Goal: Task Accomplishment & Management: Manage account settings

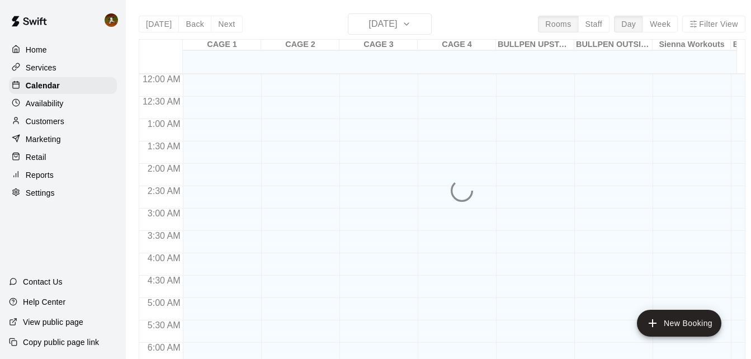
scroll to position [740, 0]
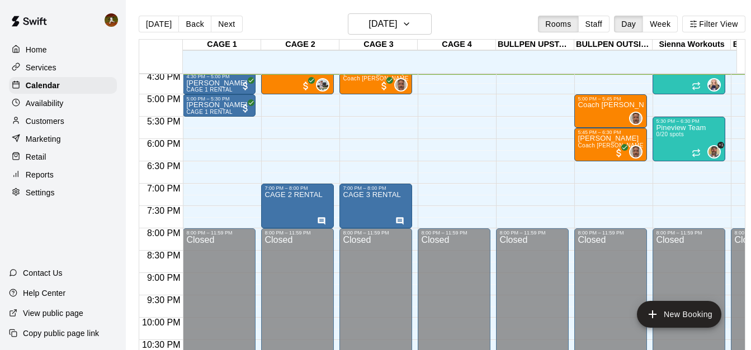
click at [37, 116] on div "Customers" at bounding box center [63, 121] width 108 height 17
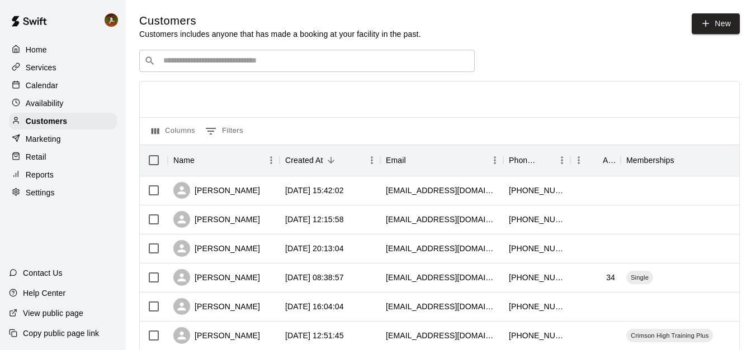
click at [193, 53] on div "​ ​" at bounding box center [306, 61] width 335 height 22
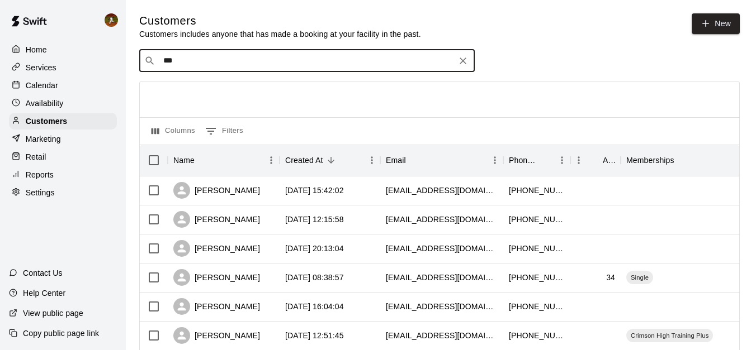
type input "****"
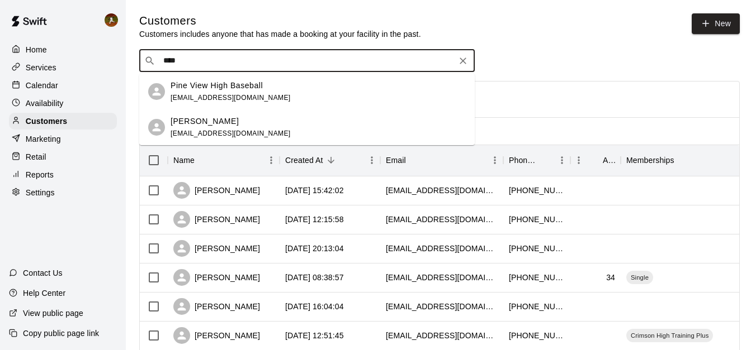
click at [202, 86] on p "Pine View High Baseball" at bounding box center [216, 86] width 92 height 12
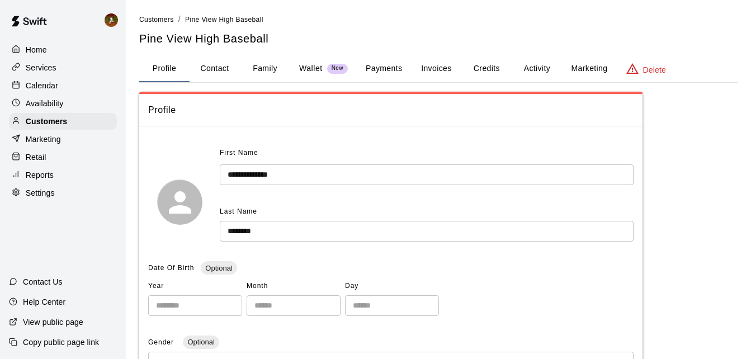
click at [386, 58] on button "Payments" at bounding box center [384, 68] width 54 height 27
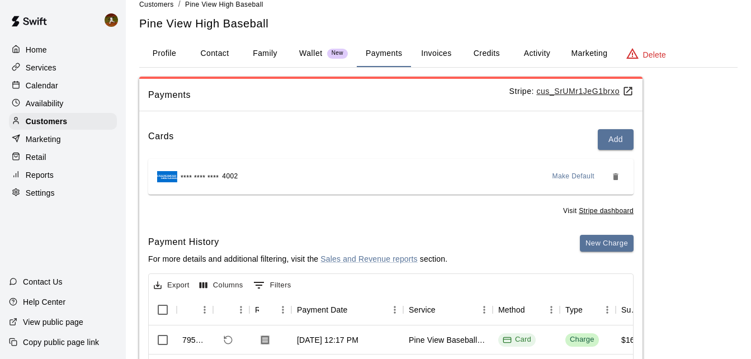
scroll to position [18, 0]
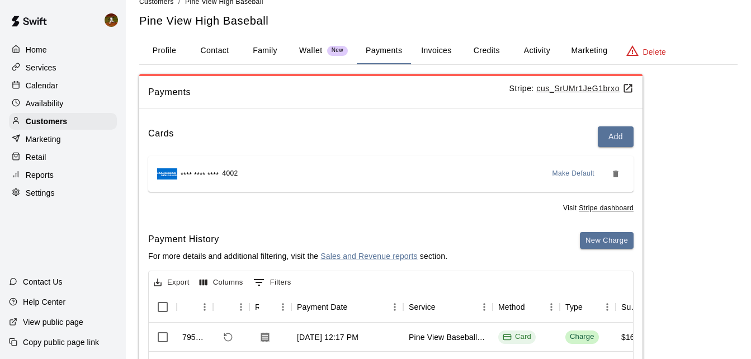
click at [485, 59] on button "Credits" at bounding box center [486, 50] width 50 height 27
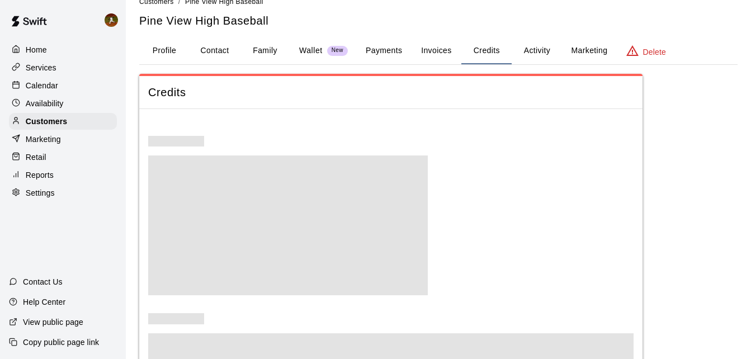
scroll to position [0, 0]
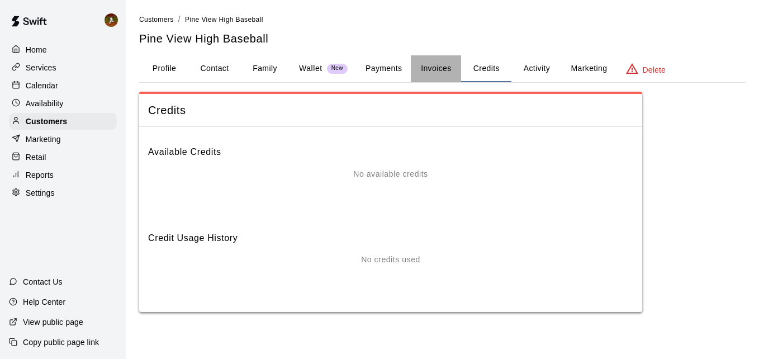
click at [428, 68] on button "Invoices" at bounding box center [436, 68] width 50 height 27
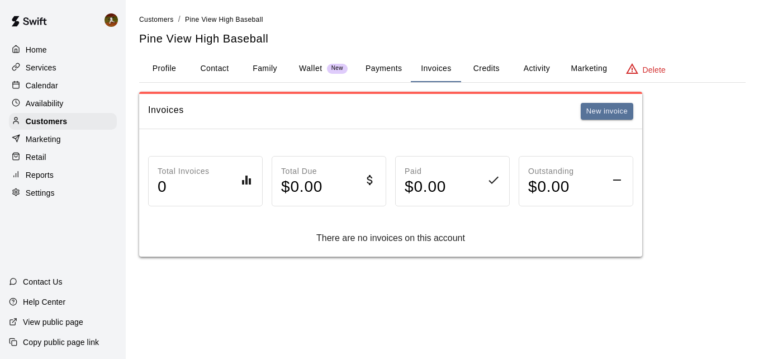
click at [385, 68] on button "Payments" at bounding box center [384, 68] width 54 height 27
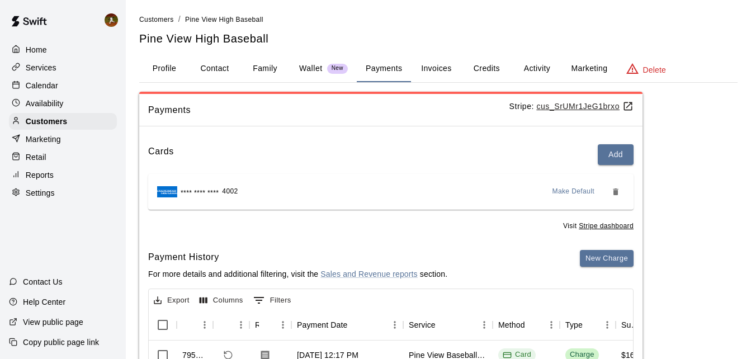
click at [430, 70] on button "Invoices" at bounding box center [436, 68] width 50 height 27
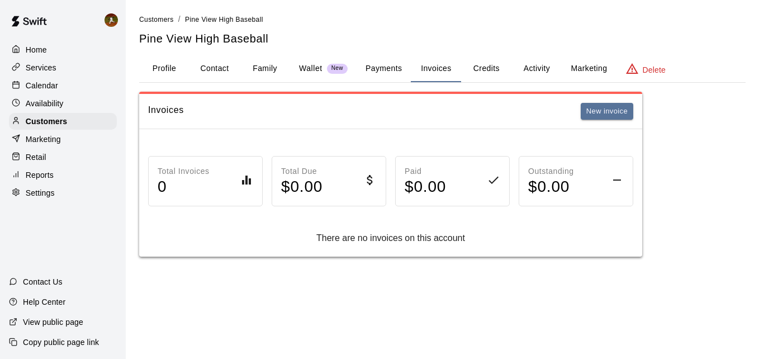
click at [535, 73] on button "Activity" at bounding box center [536, 68] width 50 height 27
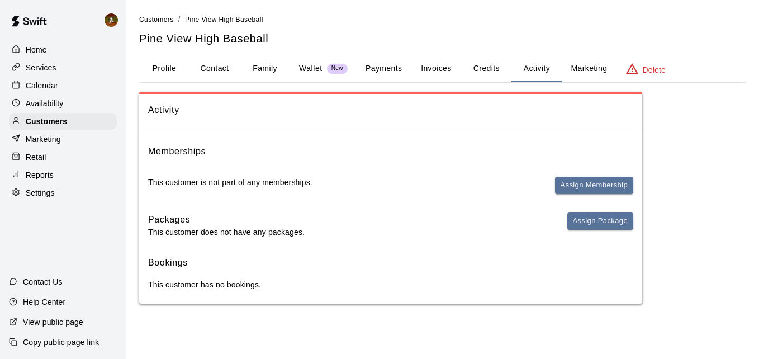
click at [375, 68] on button "Payments" at bounding box center [384, 68] width 54 height 27
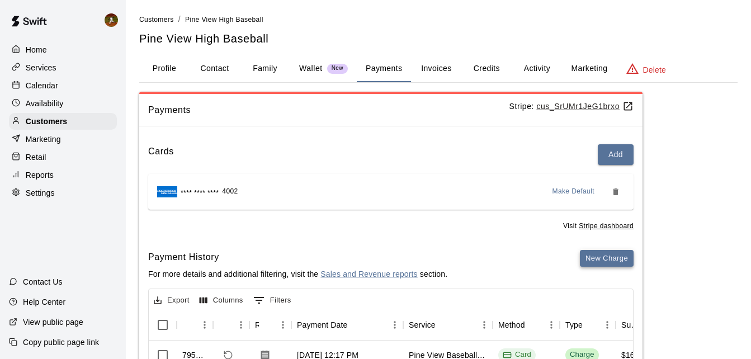
click at [596, 261] on button "New Charge" at bounding box center [607, 258] width 54 height 17
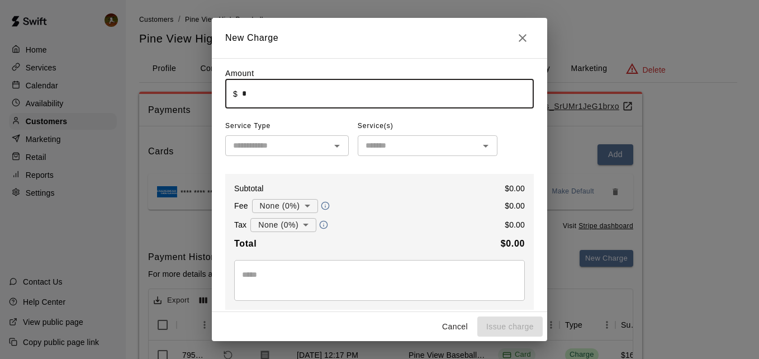
click at [334, 98] on input "*" at bounding box center [388, 94] width 292 height 30
type input "******"
click at [321, 146] on input "text" at bounding box center [278, 146] width 98 height 14
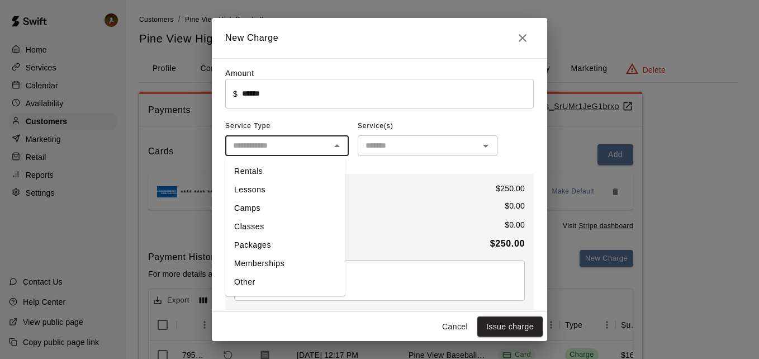
click at [262, 282] on li "Other" at bounding box center [285, 282] width 120 height 18
type input "*****"
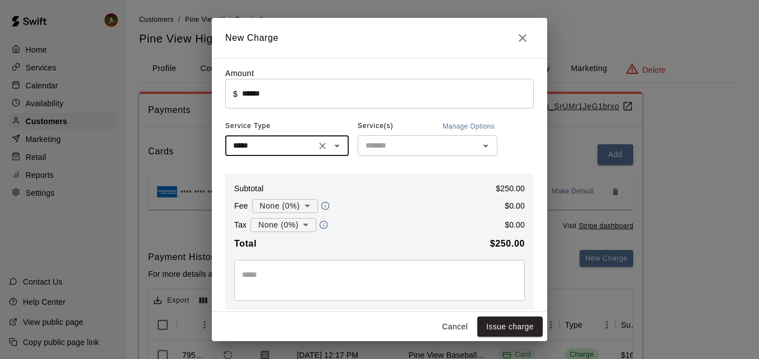
click at [463, 149] on input "text" at bounding box center [418, 146] width 115 height 14
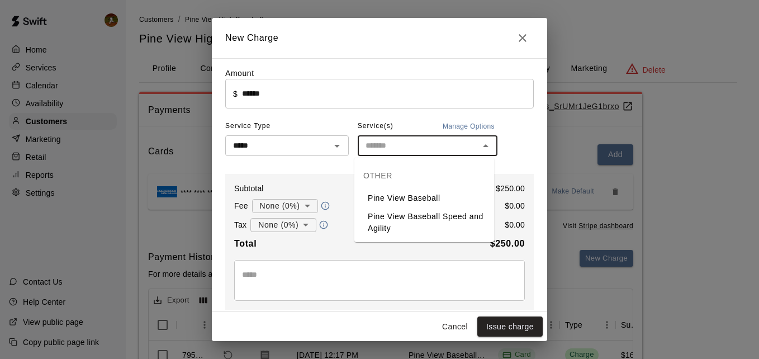
click at [434, 204] on li "Pine View Baseball" at bounding box center [424, 198] width 140 height 18
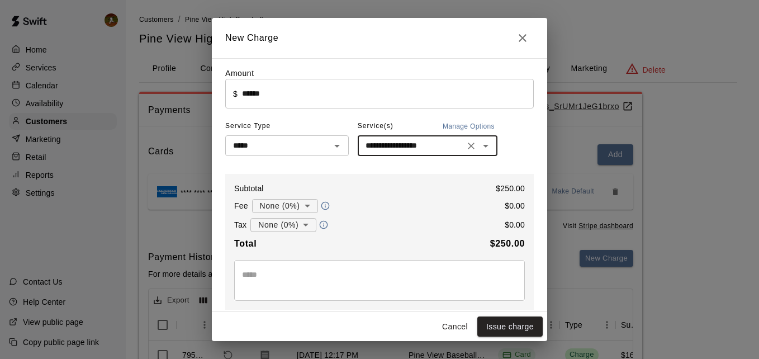
type input "**********"
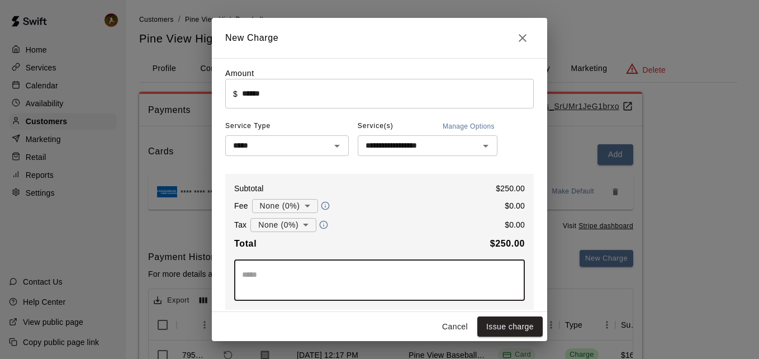
click at [365, 272] on textarea at bounding box center [379, 280] width 275 height 22
type textarea "**********"
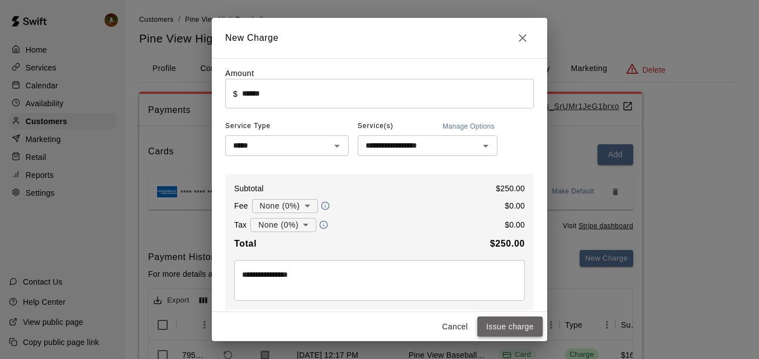
click at [504, 330] on button "Issue charge" at bounding box center [509, 326] width 65 height 21
type input "*"
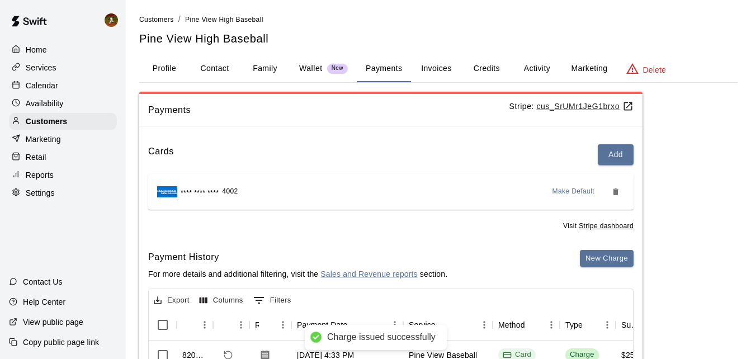
click at [41, 78] on div "Calendar" at bounding box center [63, 85] width 108 height 17
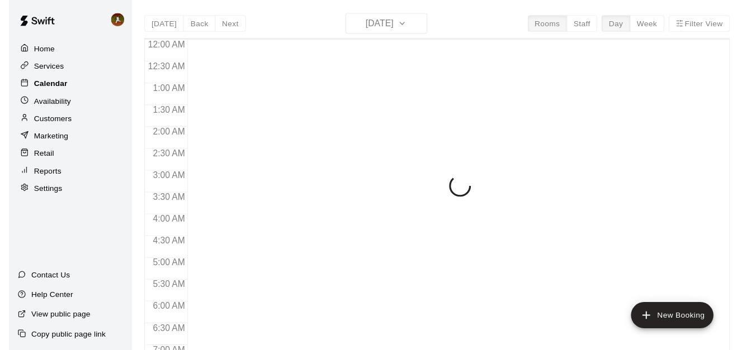
scroll to position [741, 0]
